Goal: Check status: Check status

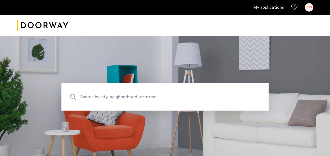
click at [307, 9] on div "CW" at bounding box center [309, 7] width 8 height 8
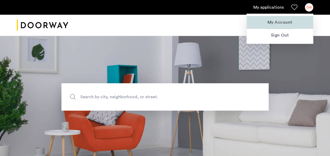
click at [286, 20] on span "My Account" at bounding box center [280, 22] width 58 height 6
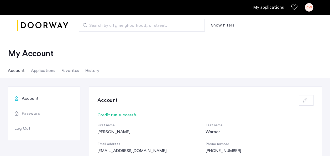
click at [46, 74] on li "Applications" at bounding box center [43, 70] width 24 height 15
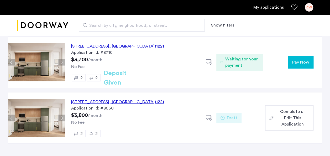
scroll to position [50, 0]
click at [88, 46] on div "[STREET_ADDRESS]" at bounding box center [117, 46] width 93 height 6
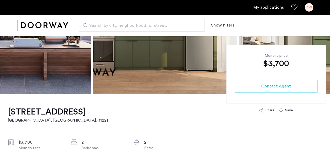
scroll to position [81, 0]
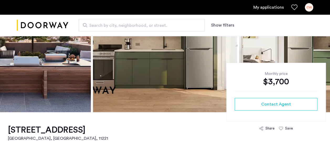
click at [310, 10] on div "CW" at bounding box center [309, 7] width 8 height 8
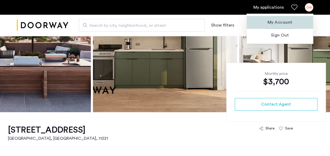
click at [286, 23] on span "My Account" at bounding box center [280, 22] width 58 height 6
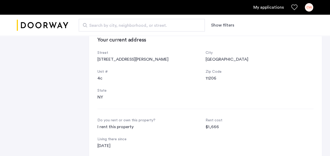
scroll to position [157, 0]
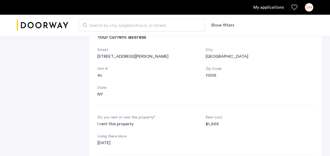
click at [261, 84] on div "Street [STREET_ADDRESS][PERSON_NAME][US_STATE]" at bounding box center [205, 72] width 216 height 50
